Goal: Task Accomplishment & Management: Use online tool/utility

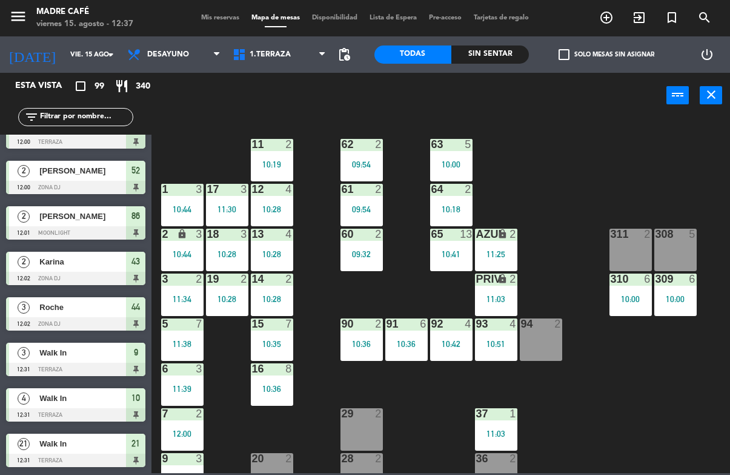
scroll to position [4162, 0]
click at [510, 56] on div "Sin sentar" at bounding box center [491, 54] width 78 height 18
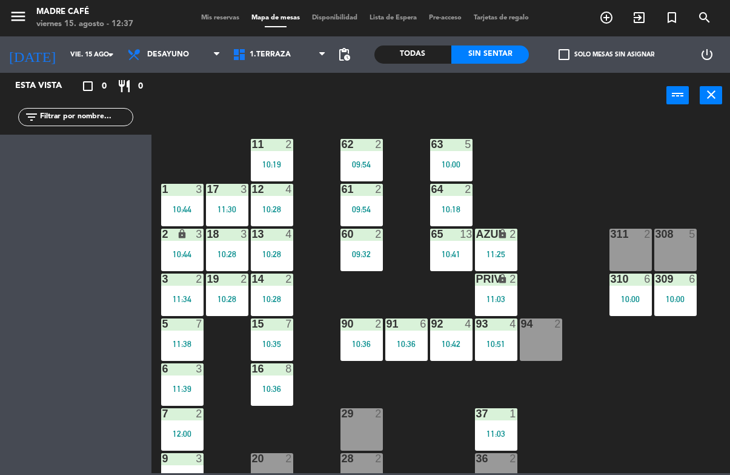
scroll to position [0, 0]
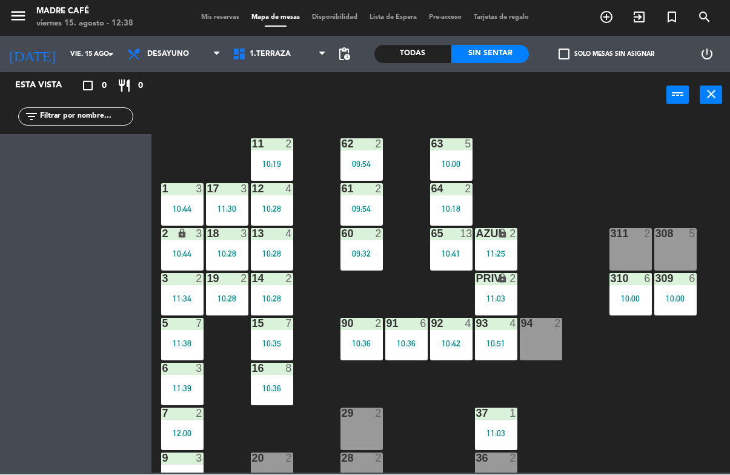
click at [610, 244] on div "311 2" at bounding box center [631, 249] width 42 height 42
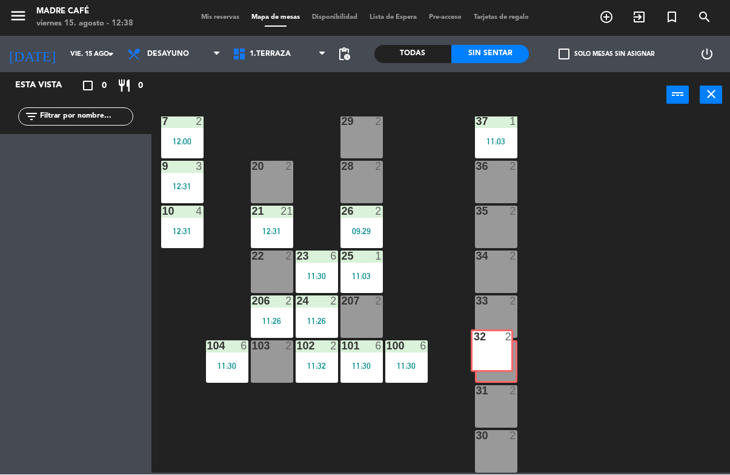
scroll to position [292, 0]
click at [363, 320] on div "207 2" at bounding box center [362, 317] width 42 height 42
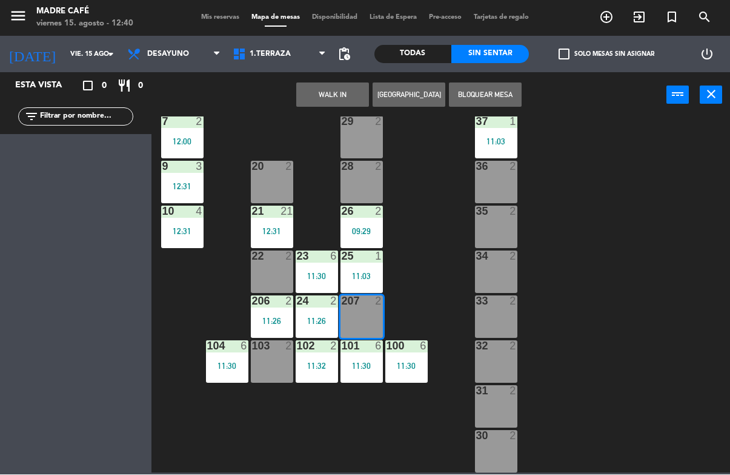
click at [325, 99] on button "WALK IN" at bounding box center [332, 95] width 73 height 24
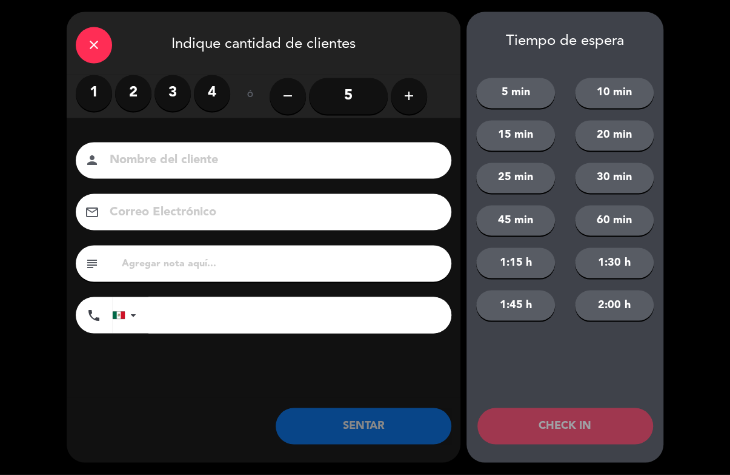
click at [207, 79] on label "4" at bounding box center [212, 93] width 36 height 36
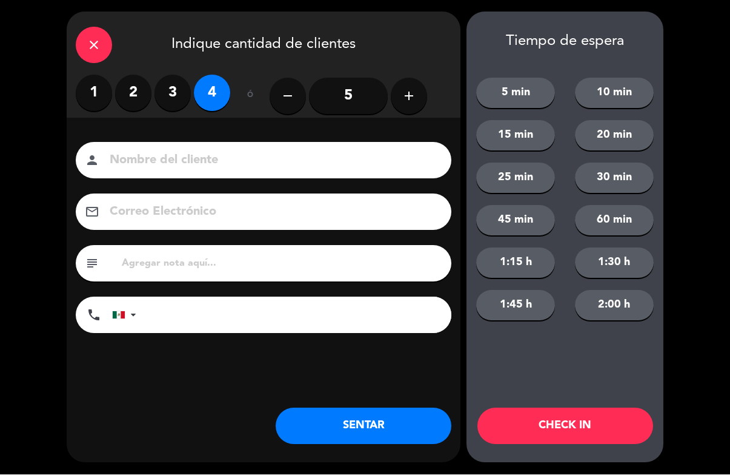
click at [387, 95] on input "5" at bounding box center [348, 96] width 79 height 36
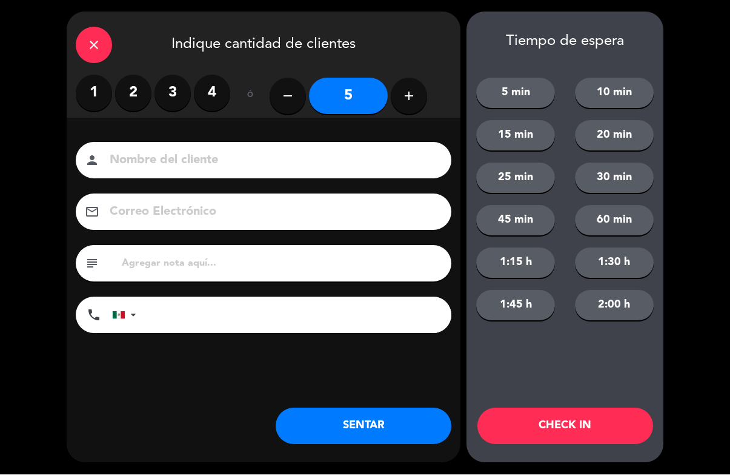
click at [411, 99] on icon "add" at bounding box center [409, 96] width 15 height 15
type input "6"
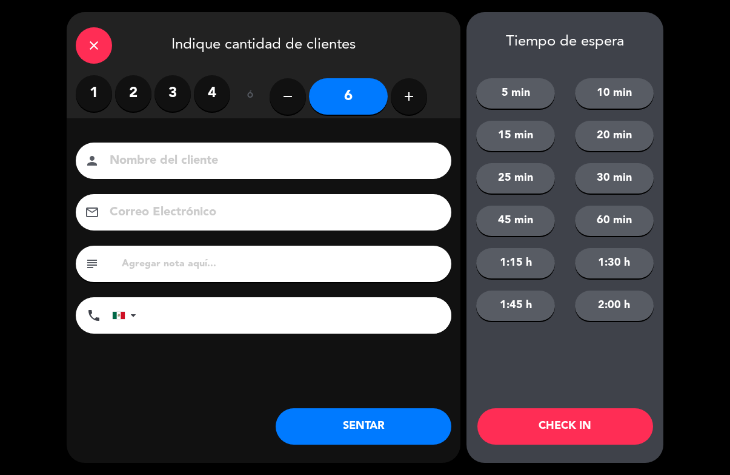
click at [554, 415] on button "CHECK IN" at bounding box center [566, 426] width 176 height 36
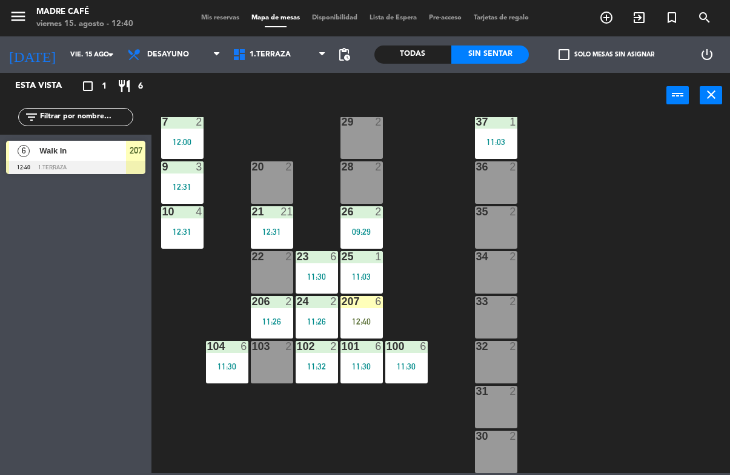
click at [372, 310] on div "207 6 12:40" at bounding box center [362, 317] width 42 height 42
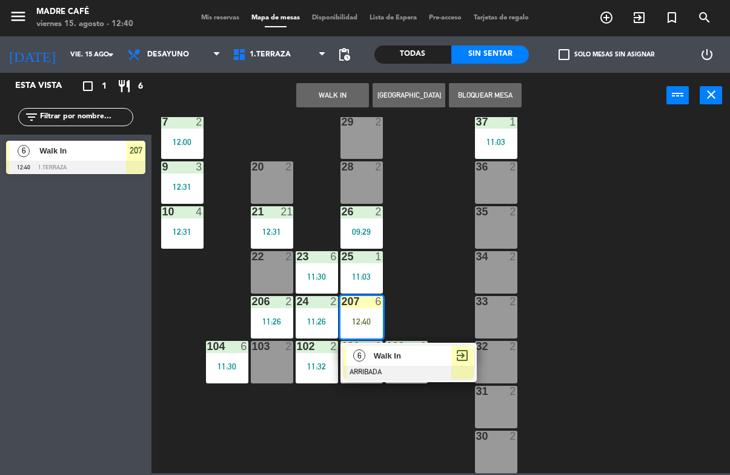
click at [452, 353] on div "exit_to_app" at bounding box center [463, 355] width 22 height 20
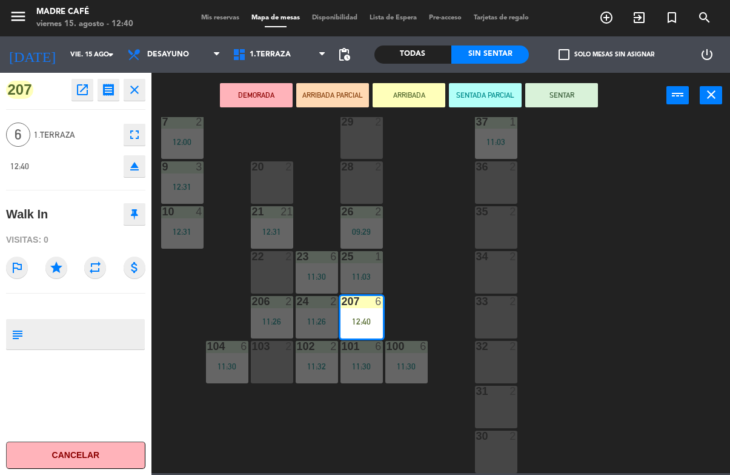
click at [573, 104] on button "SENTAR" at bounding box center [561, 95] width 73 height 24
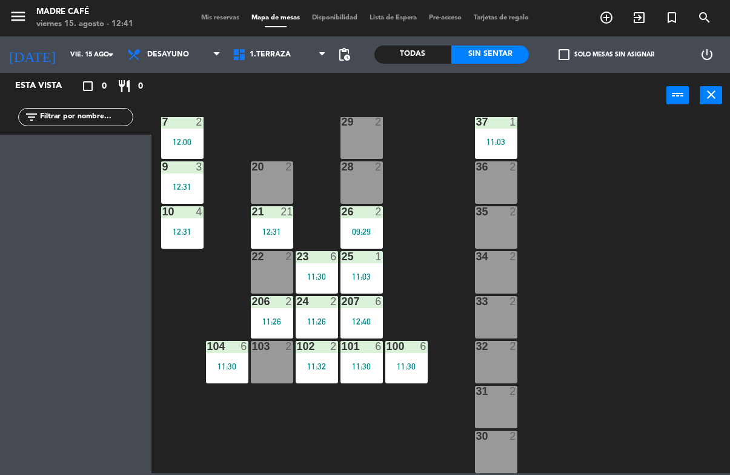
click at [612, 159] on div "11 2 10:19 63 5 10:00 62 2 09:54 12 4 10:28 1 3 10:44 61 2 09:54 64 2 10:18 17 …" at bounding box center [445, 295] width 572 height 356
click at [364, 177] on div "28 2" at bounding box center [362, 182] width 42 height 42
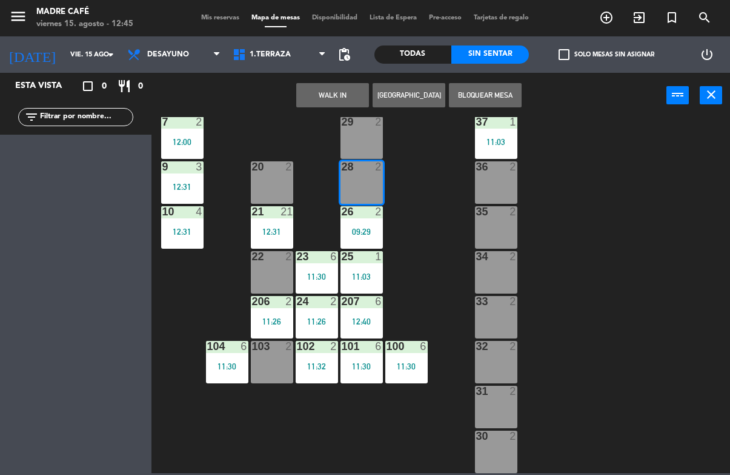
click at [328, 84] on button "WALK IN" at bounding box center [332, 95] width 73 height 24
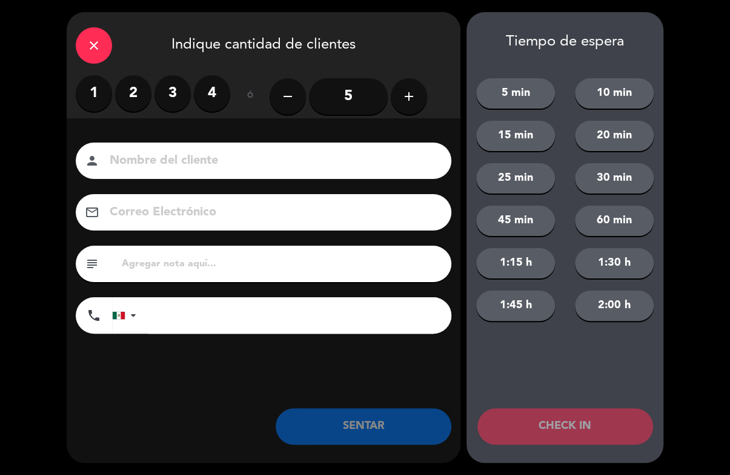
click at [330, 96] on input "5" at bounding box center [348, 96] width 79 height 36
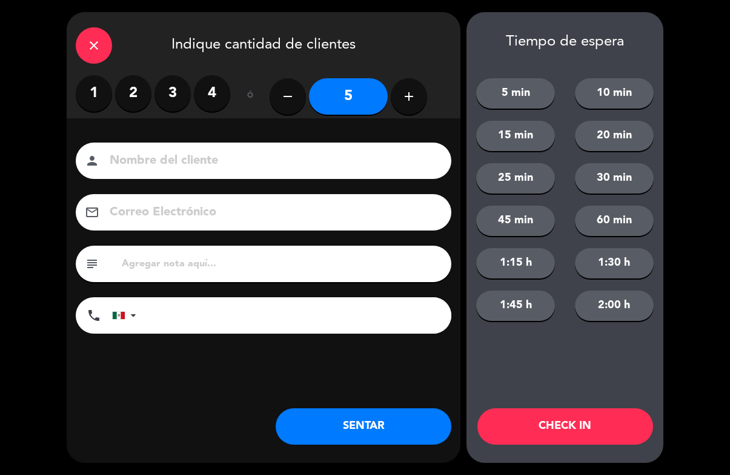
click at [123, 78] on label "2" at bounding box center [133, 93] width 36 height 36
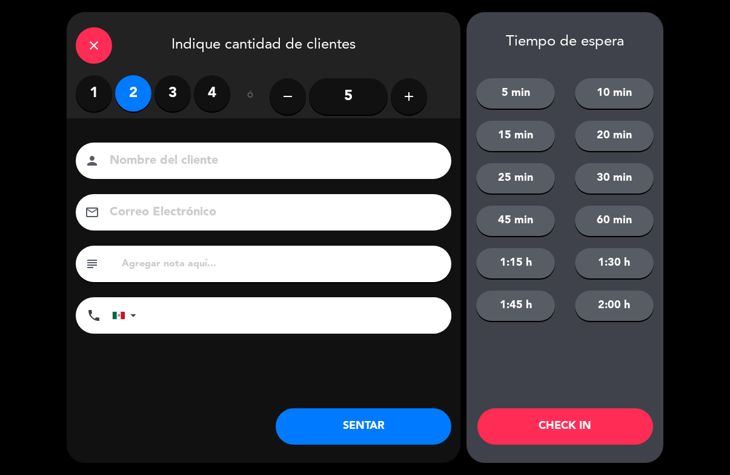
click at [137, 92] on label "2" at bounding box center [133, 93] width 36 height 36
click at [249, 159] on input at bounding box center [271, 160] width 327 height 21
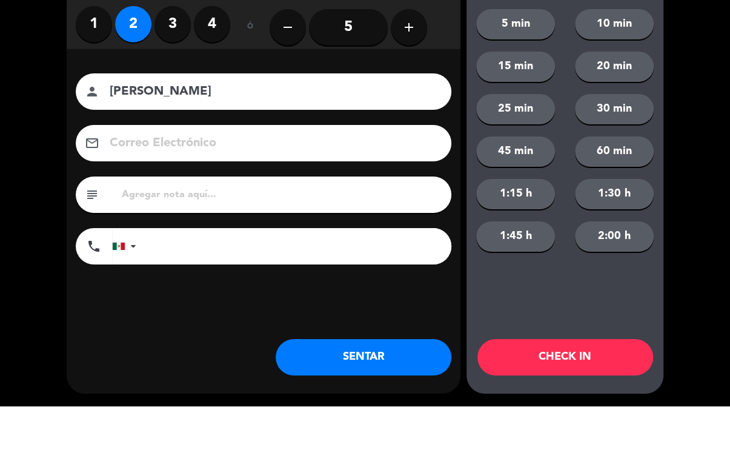
type input "[PERSON_NAME]"
click at [715, 132] on div "close Indique cantidad de clientes 1 2 3 4 ó remove 5 add Nombre del cliente pe…" at bounding box center [365, 237] width 730 height 475
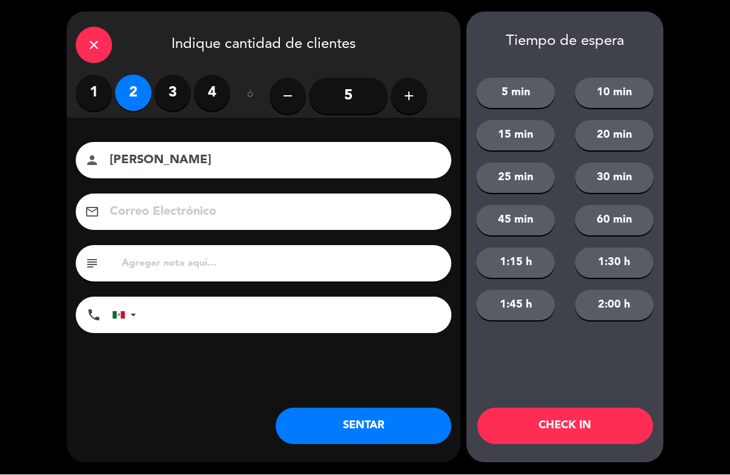
click at [595, 433] on button "CHECK IN" at bounding box center [566, 426] width 176 height 36
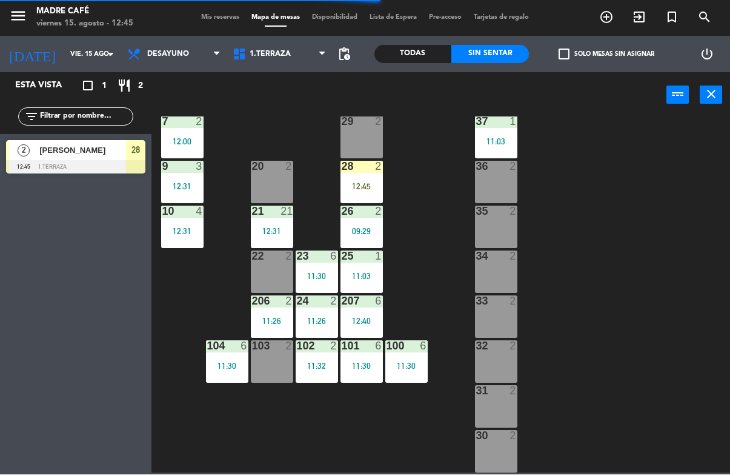
click at [369, 176] on div "28 2 12:45" at bounding box center [362, 182] width 42 height 42
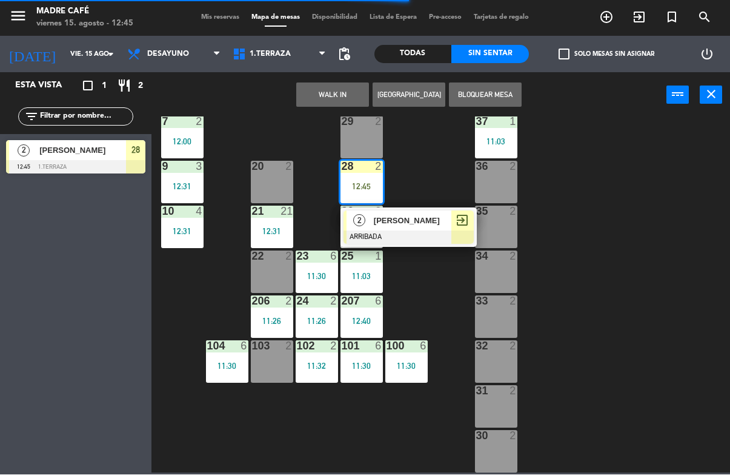
click at [445, 225] on span "[PERSON_NAME]" at bounding box center [413, 221] width 78 height 13
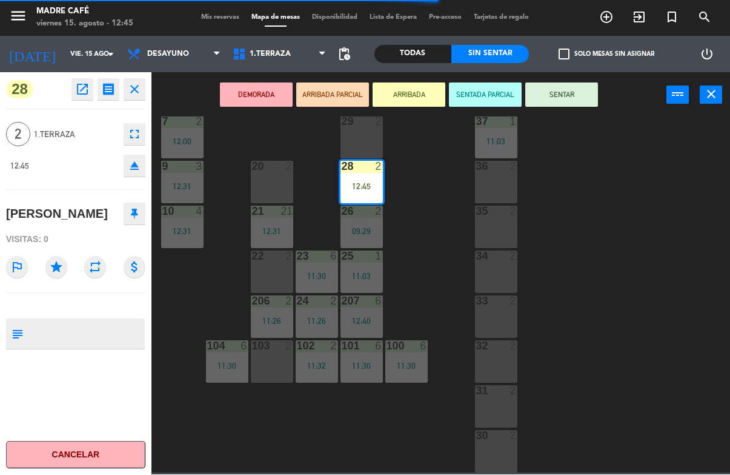
click at [584, 96] on button "SENTAR" at bounding box center [561, 95] width 73 height 24
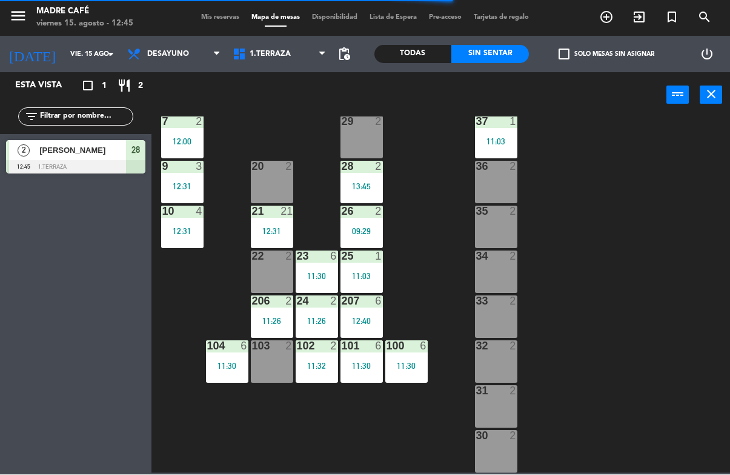
click at [627, 155] on div "11 2 10:19 63 5 10:00 62 2 09:54 12 4 10:28 1 3 10:44 61 2 09:54 64 2 10:18 17 …" at bounding box center [445, 295] width 572 height 356
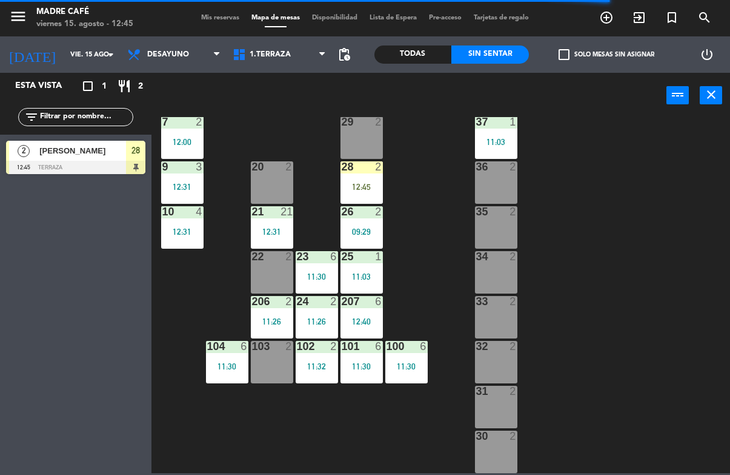
click at [369, 178] on div "28 2 12:45" at bounding box center [362, 182] width 42 height 42
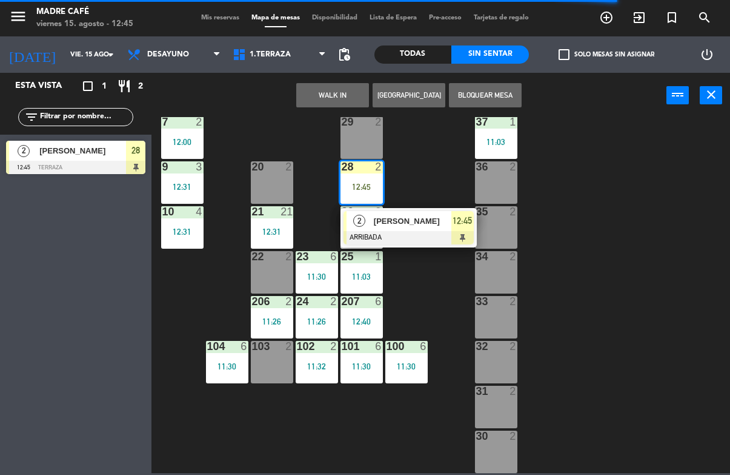
click at [439, 221] on span "[PERSON_NAME]" at bounding box center [413, 221] width 78 height 13
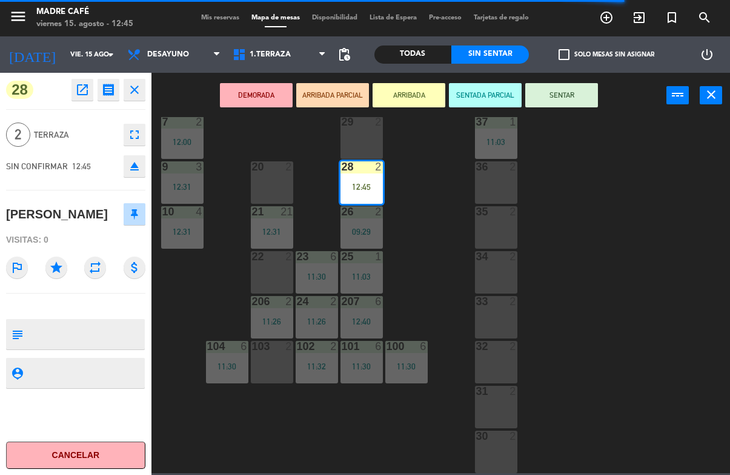
click at [576, 97] on button "SENTAR" at bounding box center [561, 95] width 73 height 24
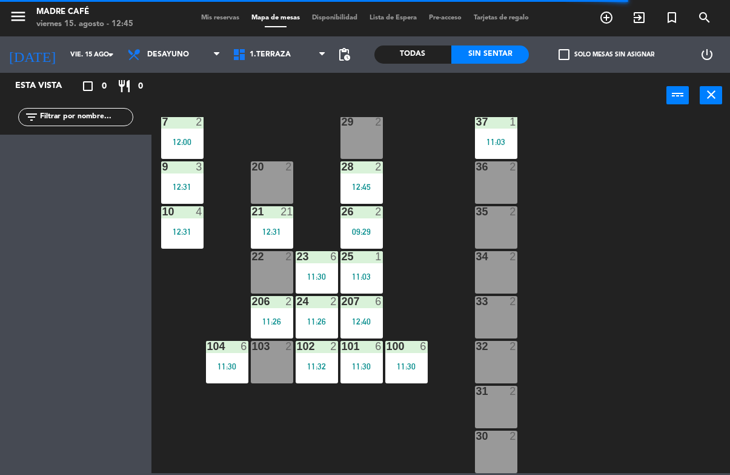
click at [609, 204] on div "11 2 10:19 63 5 10:00 62 2 09:54 12 4 10:28 1 3 10:44 61 2 09:54 64 2 10:18 17 …" at bounding box center [445, 295] width 572 height 356
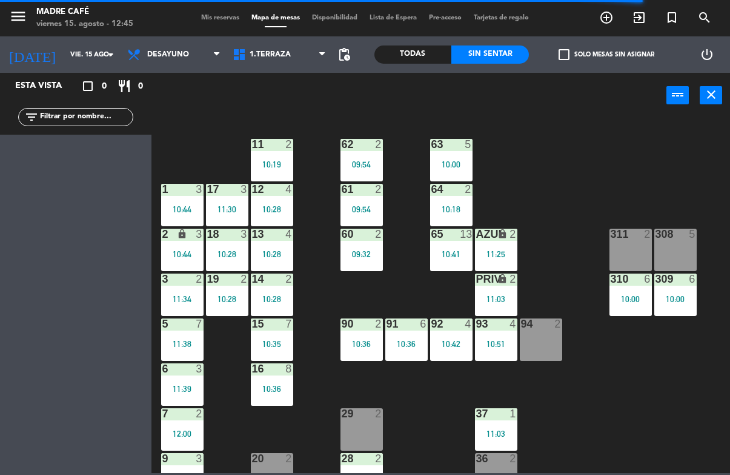
scroll to position [0, 0]
click at [349, 424] on div "29 2" at bounding box center [362, 429] width 42 height 42
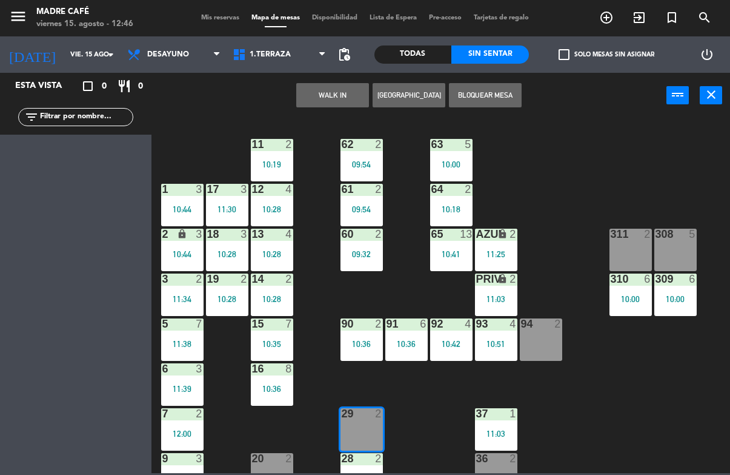
click at [336, 102] on button "WALK IN" at bounding box center [332, 95] width 73 height 24
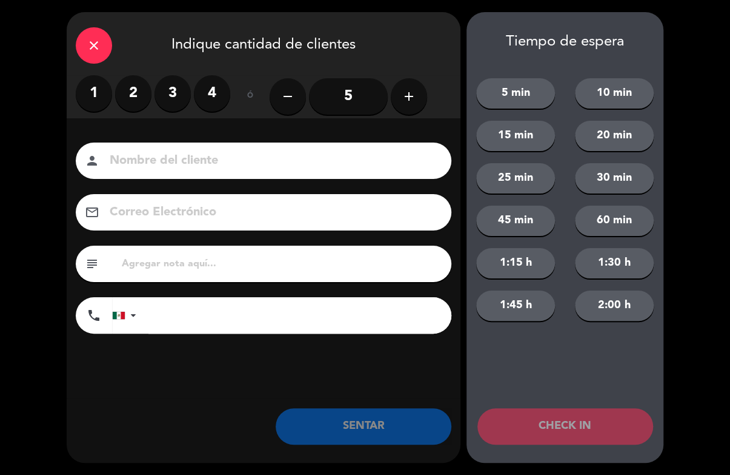
click at [171, 92] on label "3" at bounding box center [173, 93] width 36 height 36
click at [242, 168] on input at bounding box center [271, 160] width 327 height 21
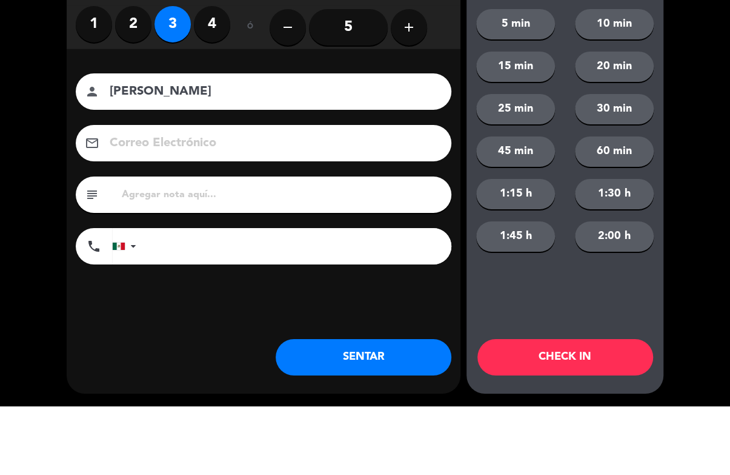
type input "[PERSON_NAME]"
click at [693, 120] on div "close Indique cantidad de clientes 1 2 3 4 ó remove 5 add Nombre del cliente pe…" at bounding box center [365, 237] width 730 height 475
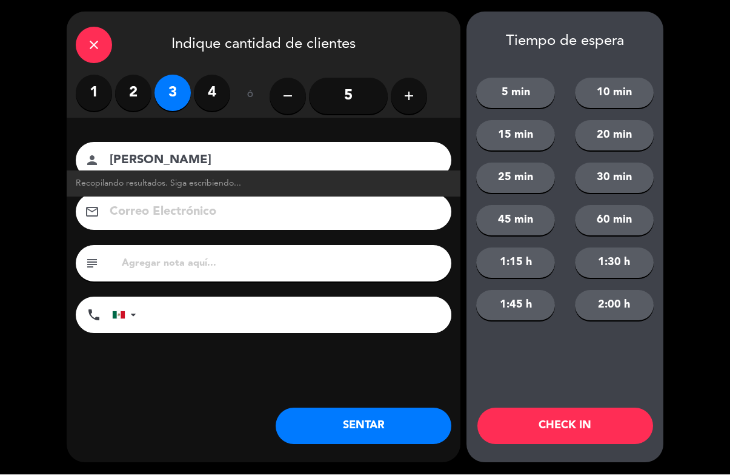
click at [576, 414] on button "CHECK IN" at bounding box center [566, 426] width 176 height 36
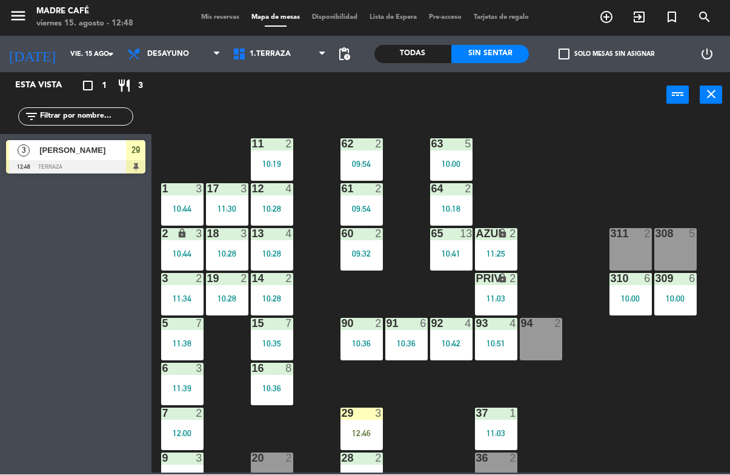
click at [359, 421] on div "29 3 12:46" at bounding box center [362, 429] width 42 height 42
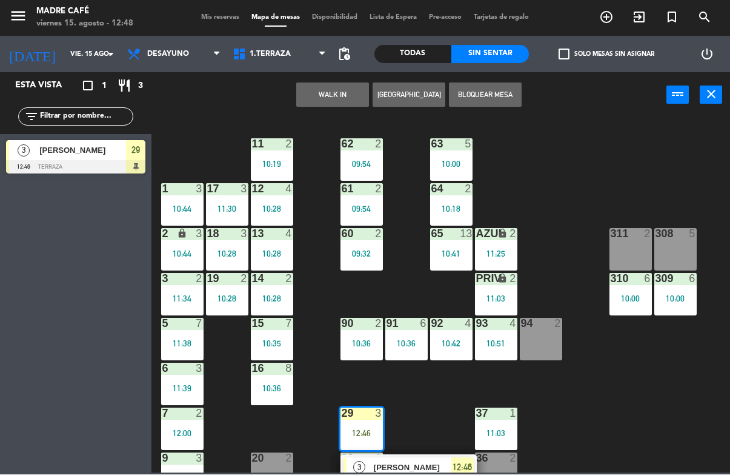
click at [428, 462] on span "[PERSON_NAME]" at bounding box center [413, 467] width 78 height 13
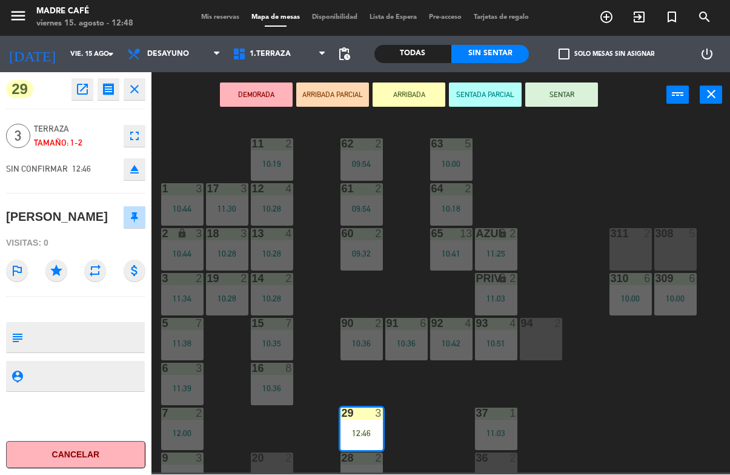
click at [557, 88] on button "SENTAR" at bounding box center [561, 95] width 73 height 24
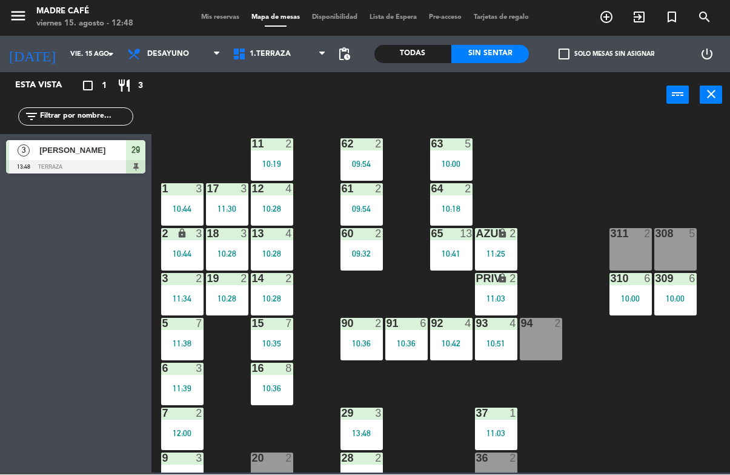
click at [601, 168] on div "11 2 10:19 63 5 10:00 62 2 09:54 12 4 10:28 1 3 10:44 61 2 09:54 64 2 10:18 17 …" at bounding box center [445, 295] width 572 height 356
